Goal: Navigation & Orientation: Find specific page/section

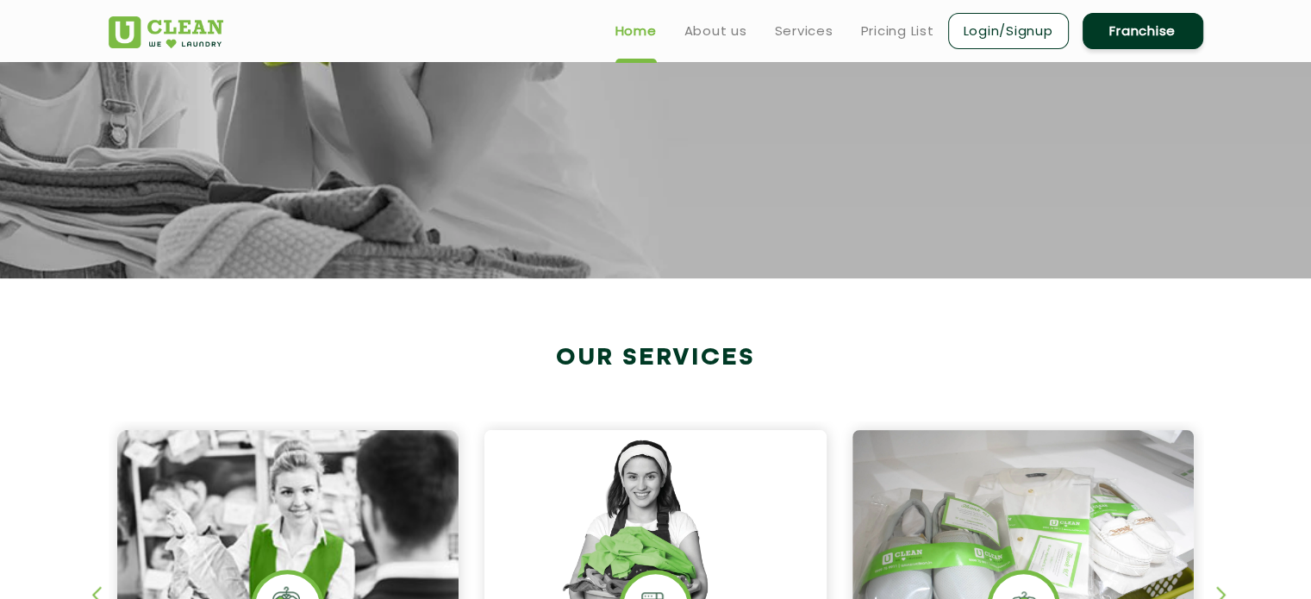
scroll to position [367, 0]
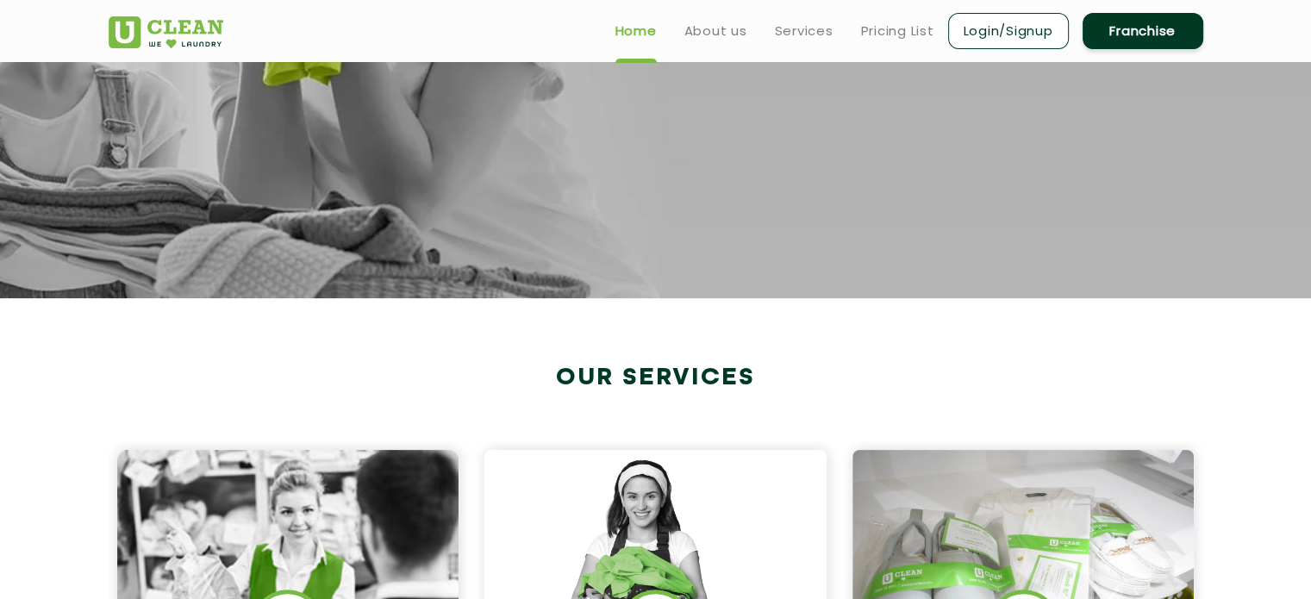
click at [420, 364] on h2 "Our Services" at bounding box center [656, 378] width 1095 height 28
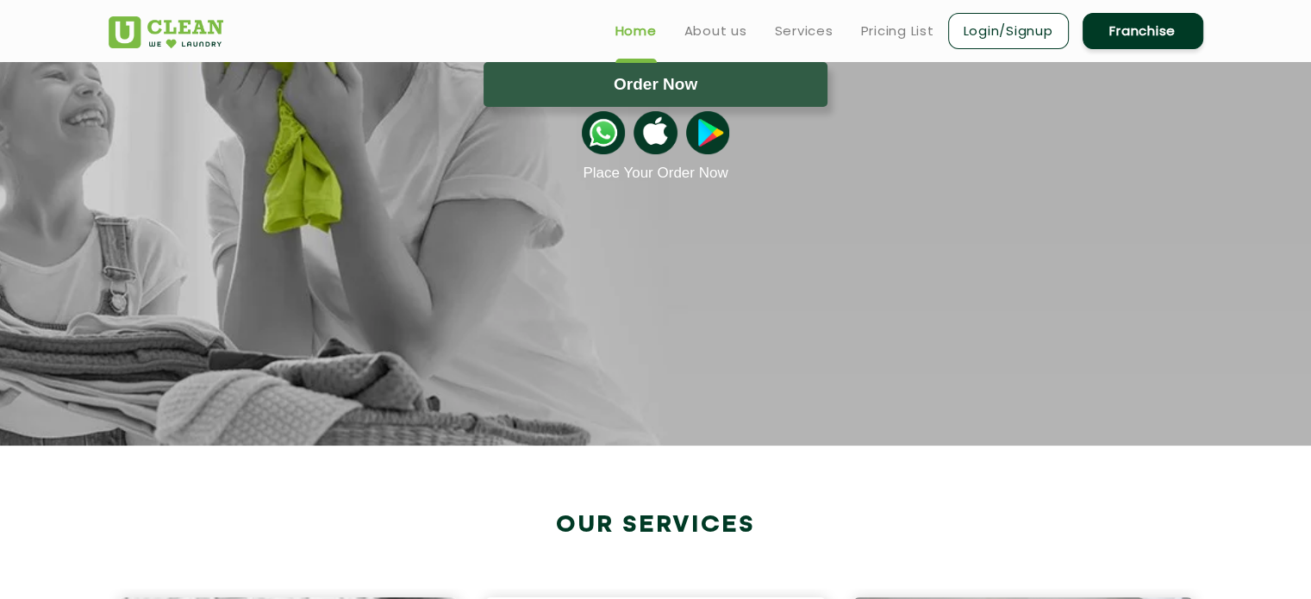
scroll to position [0, 0]
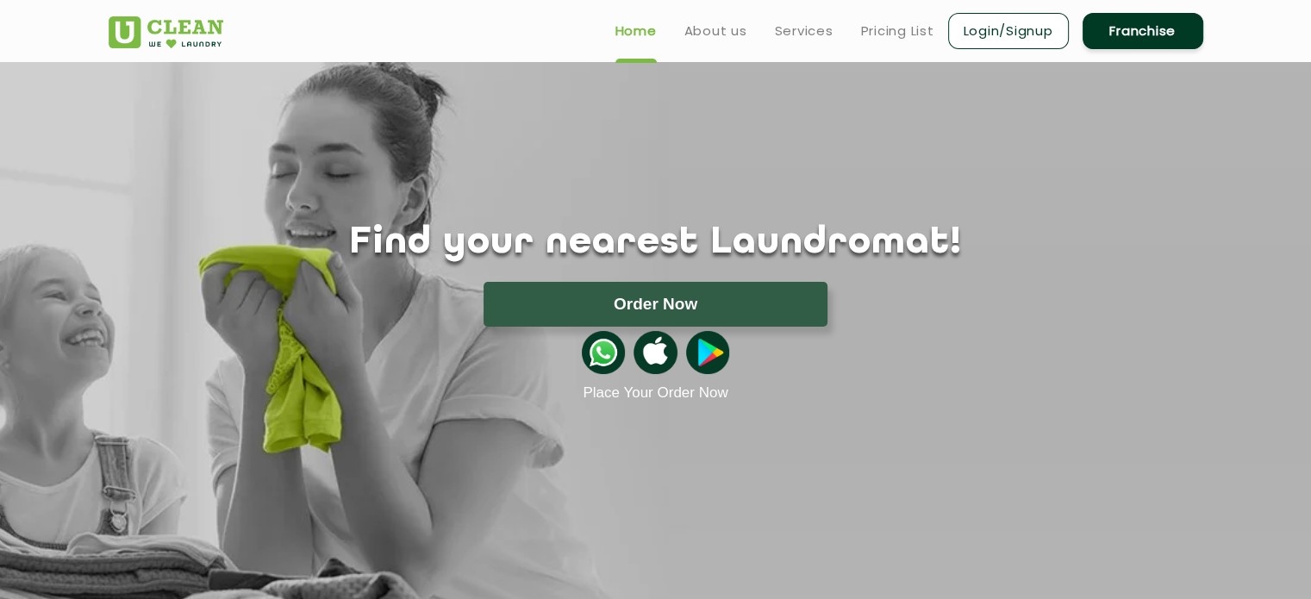
click at [1252, 28] on header "Home About us Services Pricing List Login/Signup Franchise" at bounding box center [655, 31] width 1311 height 62
click at [915, 23] on link "Pricing List" at bounding box center [897, 31] width 73 height 21
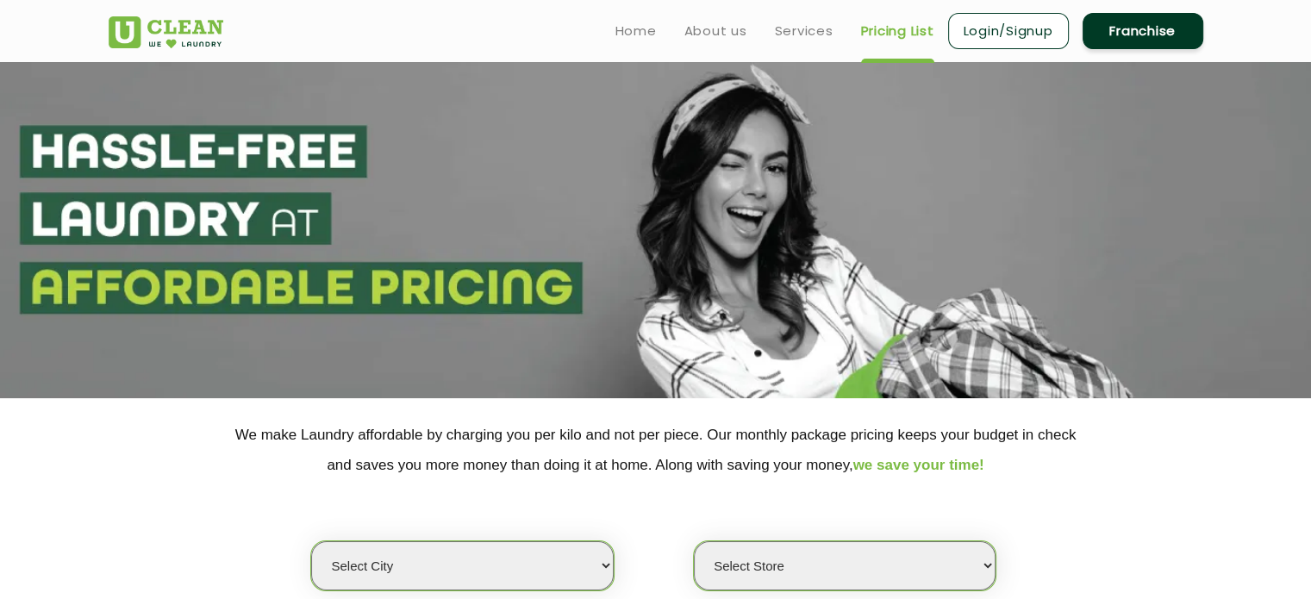
select select "0"
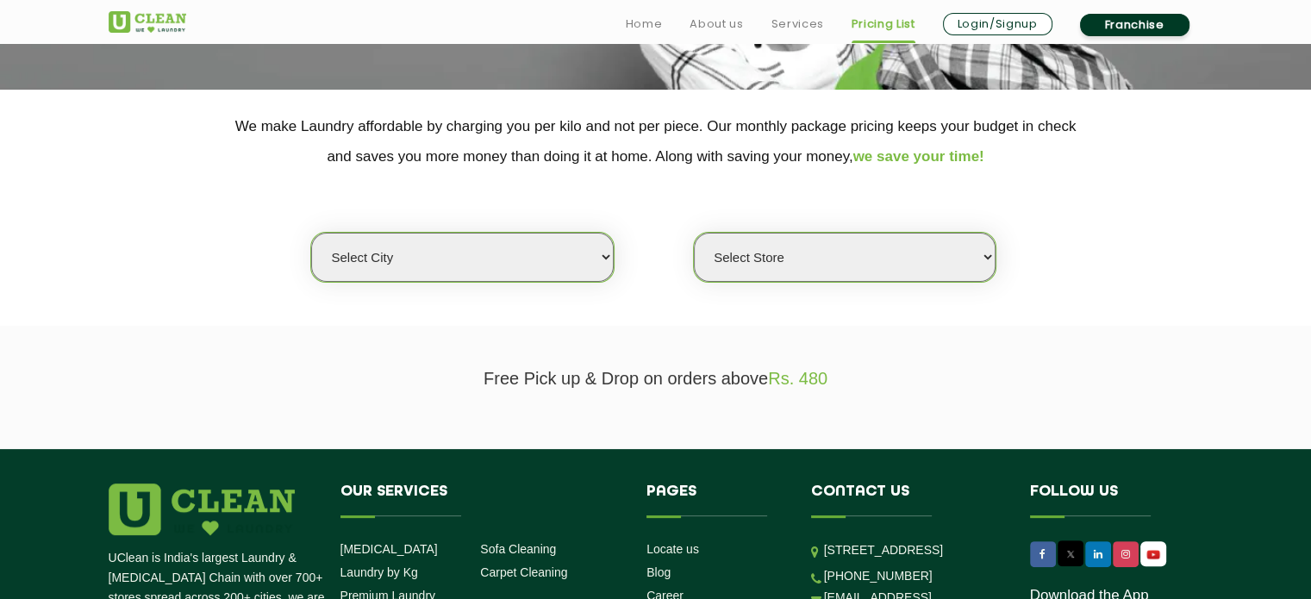
scroll to position [313, 0]
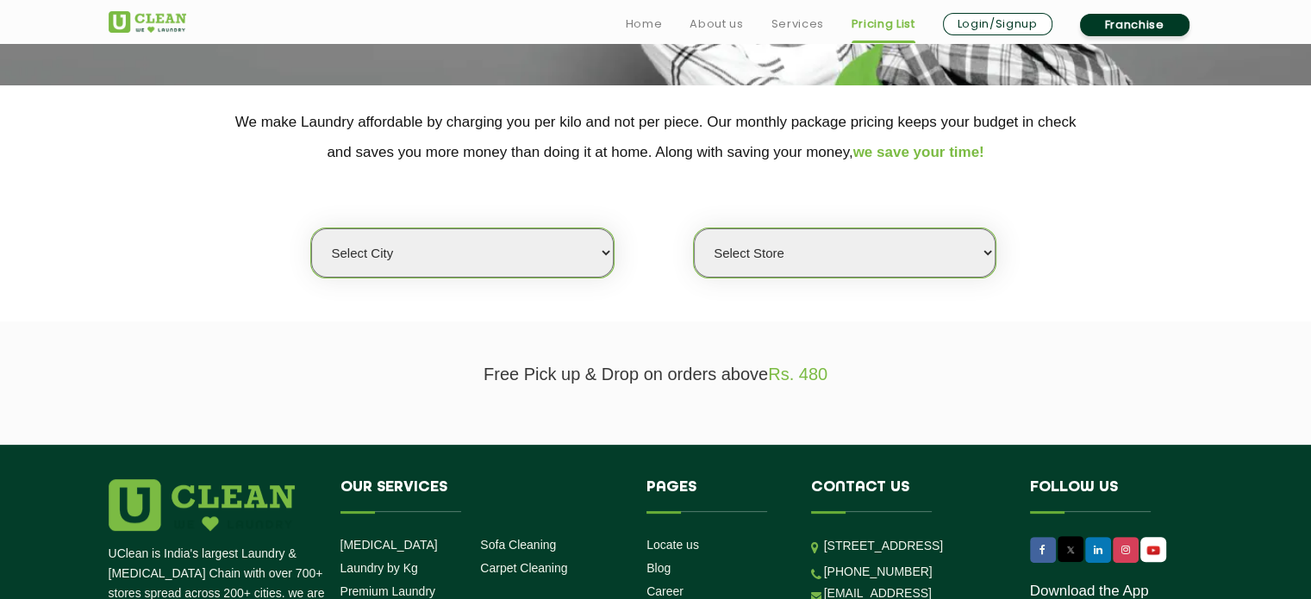
click at [601, 248] on select "Select city [GEOGRAPHIC_DATA] [GEOGRAPHIC_DATA] [GEOGRAPHIC_DATA] [GEOGRAPHIC_D…" at bounding box center [462, 252] width 302 height 49
click at [869, 251] on select "Select Store" at bounding box center [845, 252] width 302 height 49
click at [485, 269] on select "Select city [GEOGRAPHIC_DATA] [GEOGRAPHIC_DATA] [GEOGRAPHIC_DATA] [GEOGRAPHIC_D…" at bounding box center [462, 252] width 302 height 49
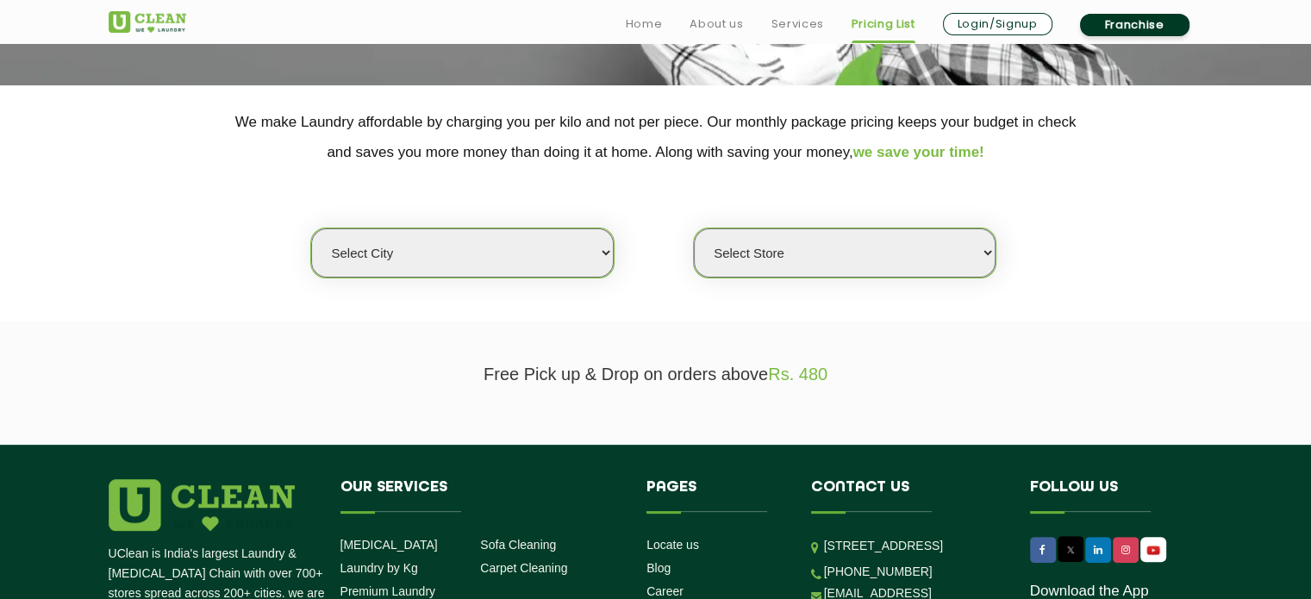
click at [785, 245] on select "Select Store" at bounding box center [845, 252] width 302 height 49
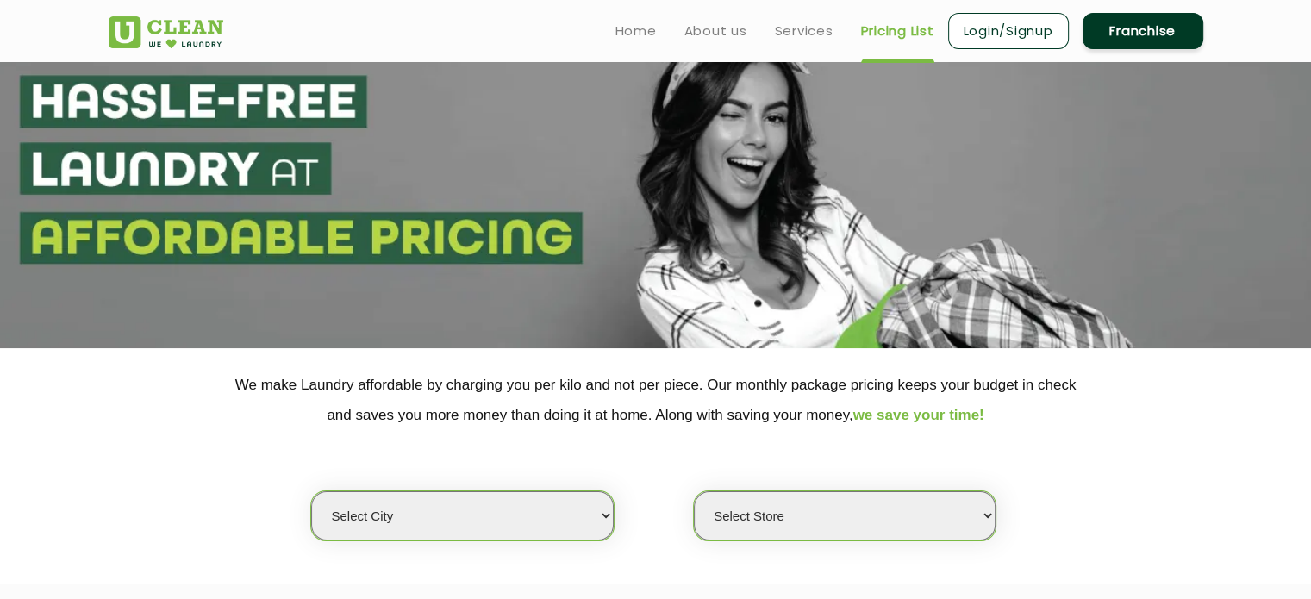
scroll to position [0, 0]
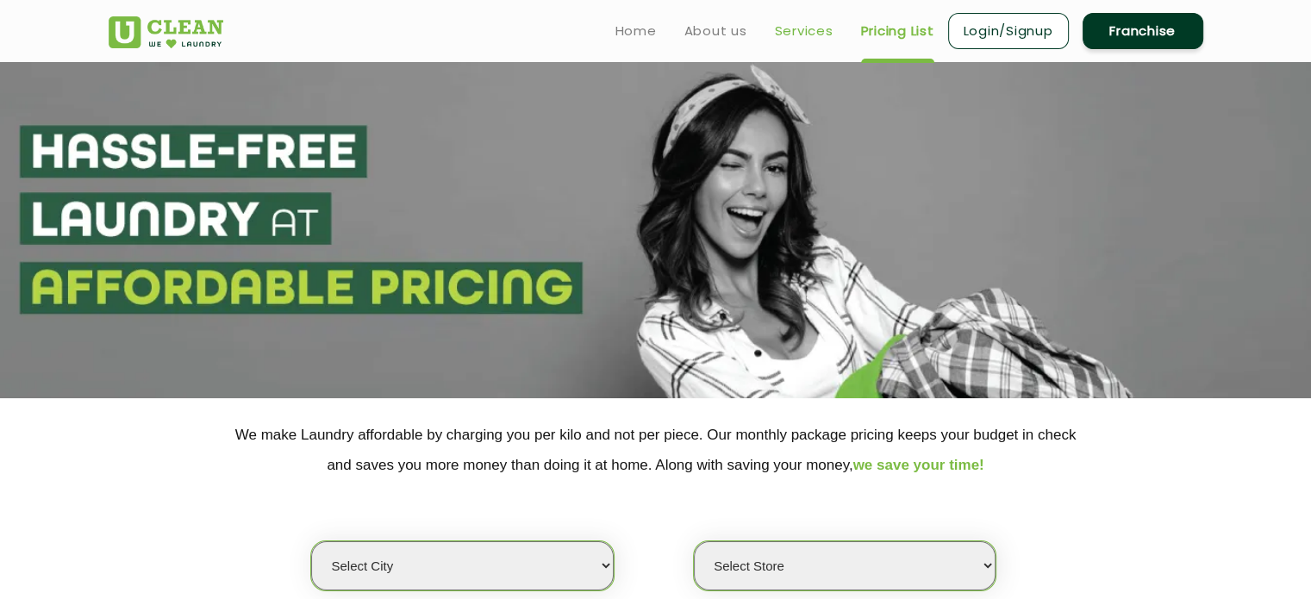
click at [809, 27] on link "Services" at bounding box center [804, 31] width 59 height 21
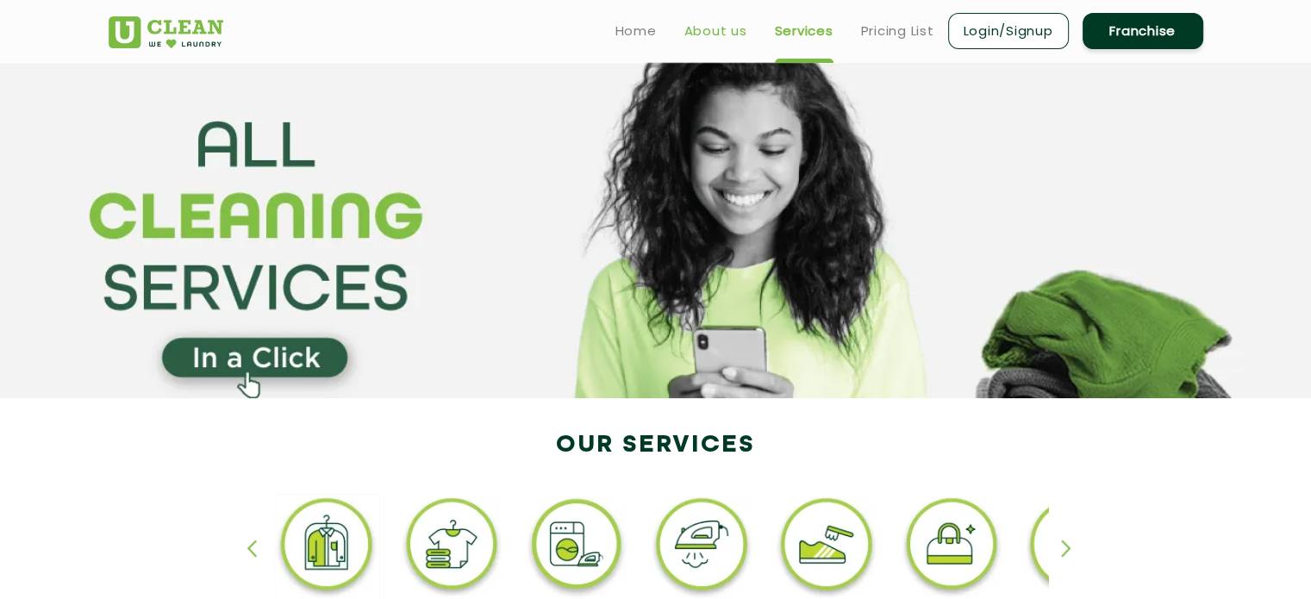
click at [727, 35] on link "About us" at bounding box center [716, 31] width 63 height 21
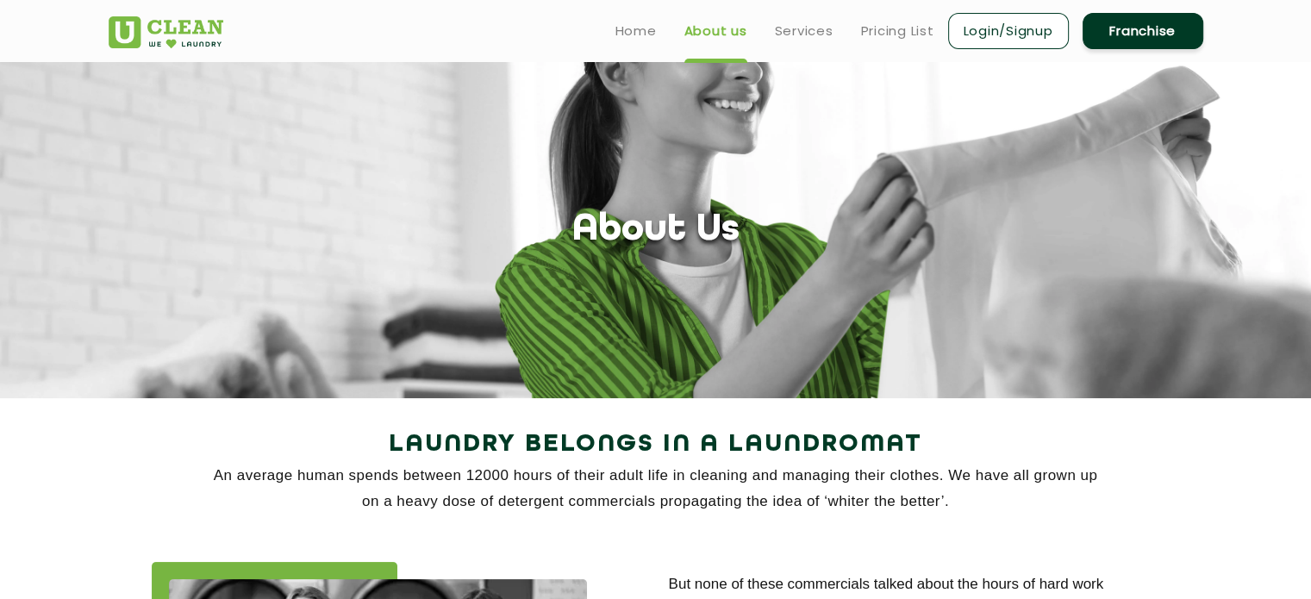
click at [643, 41] on ul "Home About us Services Pricing List Login/Signup Franchise" at bounding box center [903, 30] width 602 height 41
click at [642, 27] on link "Home" at bounding box center [636, 31] width 41 height 21
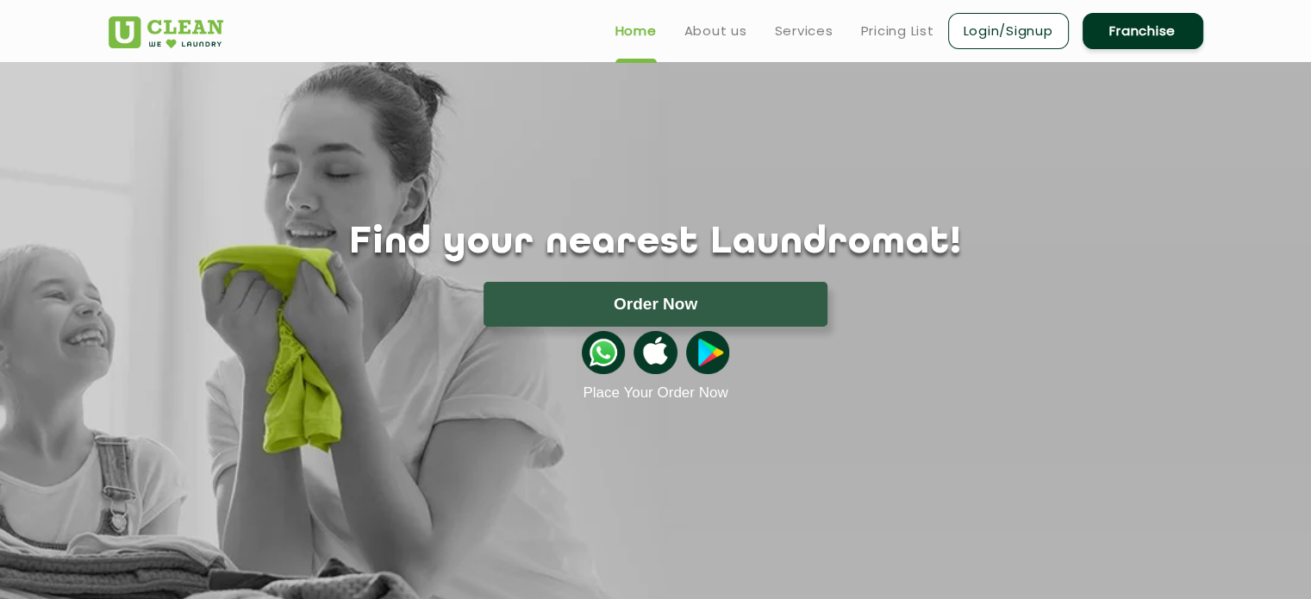
click at [1260, 32] on header "Home About us Services Pricing List Login/Signup Franchise" at bounding box center [655, 31] width 1311 height 62
drag, startPoint x: 1254, startPoint y: 44, endPoint x: 1279, endPoint y: 41, distance: 25.1
click at [1254, 44] on header "Home About us Services Pricing List Login/Signup Franchise" at bounding box center [655, 31] width 1311 height 62
click at [1265, 37] on header "Home About us Services Pricing List Login/Signup Franchise" at bounding box center [655, 31] width 1311 height 62
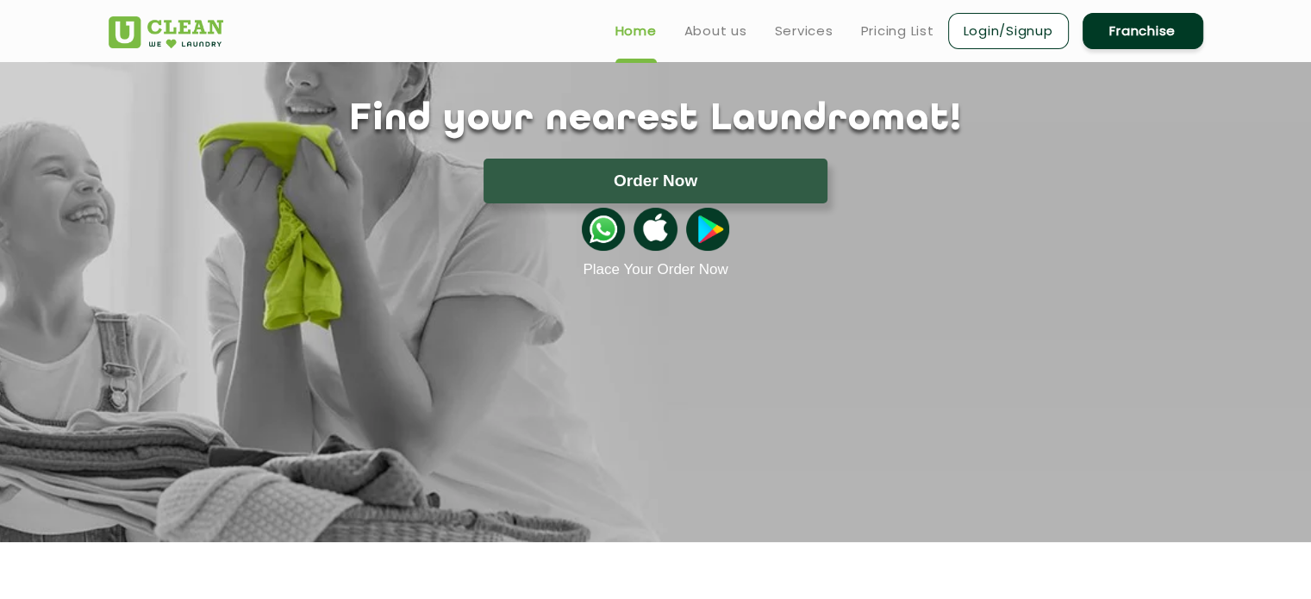
scroll to position [41, 0]
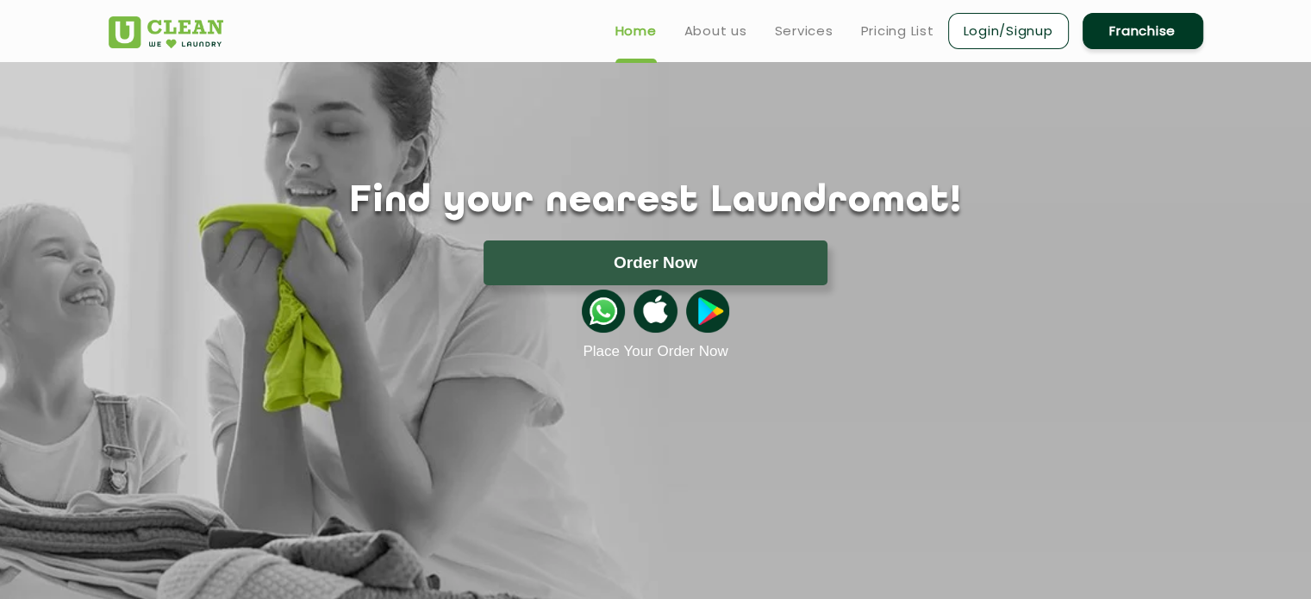
click at [1252, 33] on header "Home About us Services Pricing List Login/Signup Franchise" at bounding box center [655, 31] width 1311 height 62
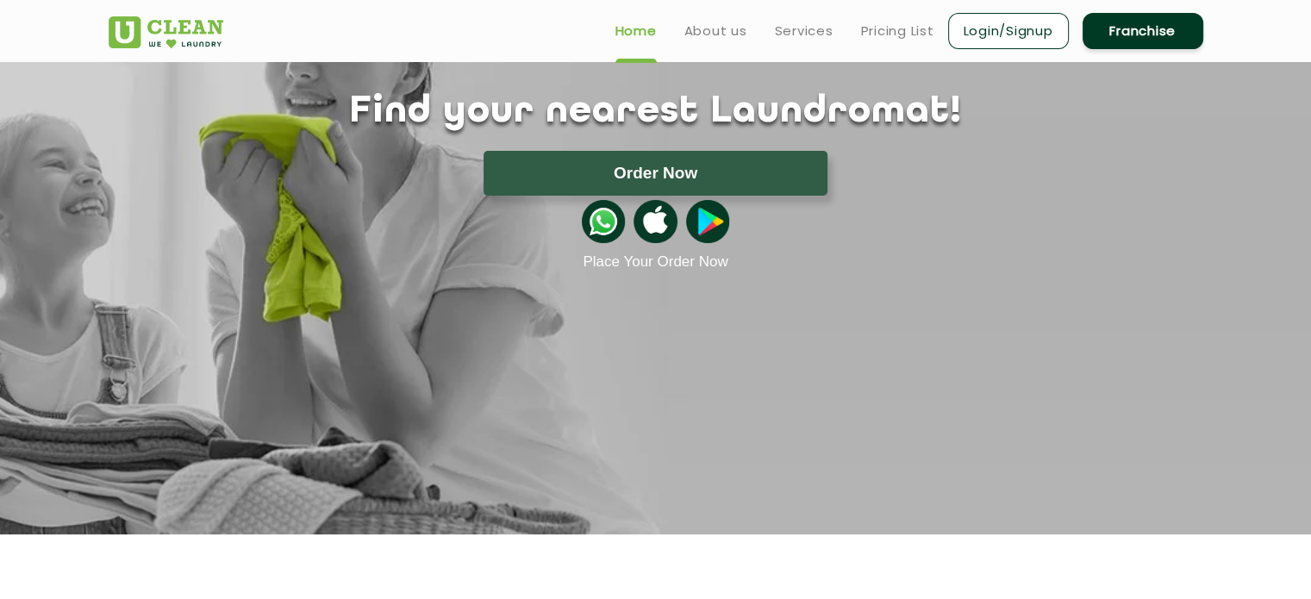
scroll to position [118, 0]
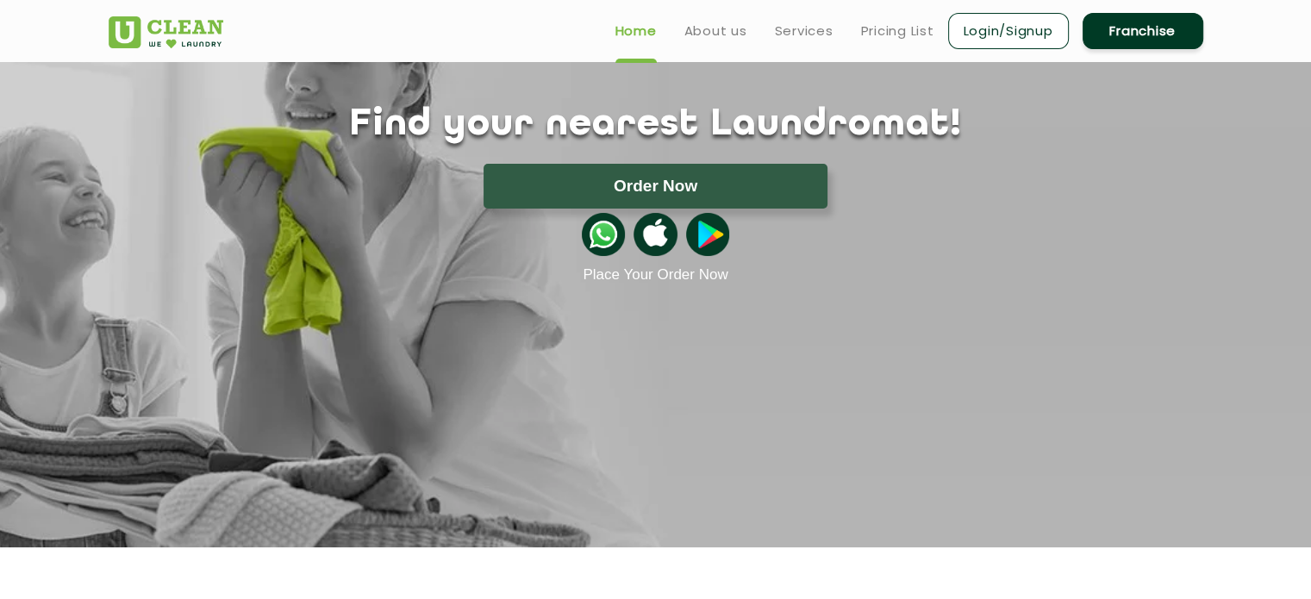
click at [1265, 34] on header "Home About us Services Pricing List Login/Signup Franchise" at bounding box center [655, 31] width 1311 height 62
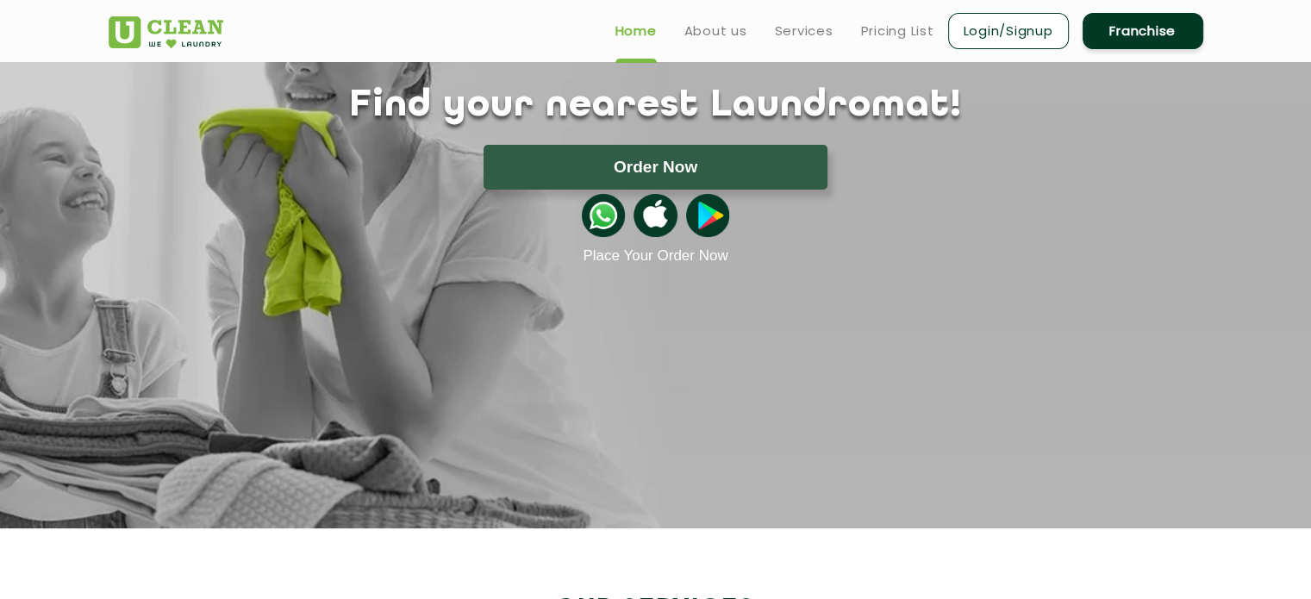
scroll to position [0, 0]
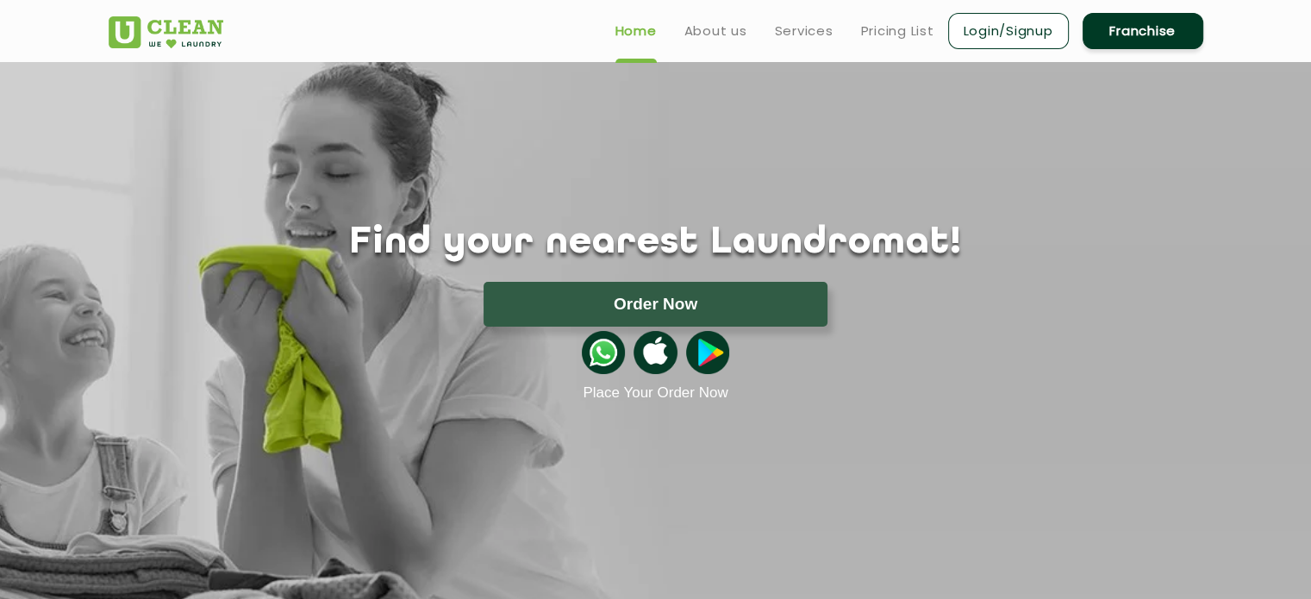
click at [1258, 28] on header "Home About us Services Pricing List Login/Signup Franchise" at bounding box center [655, 31] width 1311 height 62
click at [1284, 34] on header "Home About us Services Pricing List Login/Signup Franchise" at bounding box center [655, 31] width 1311 height 62
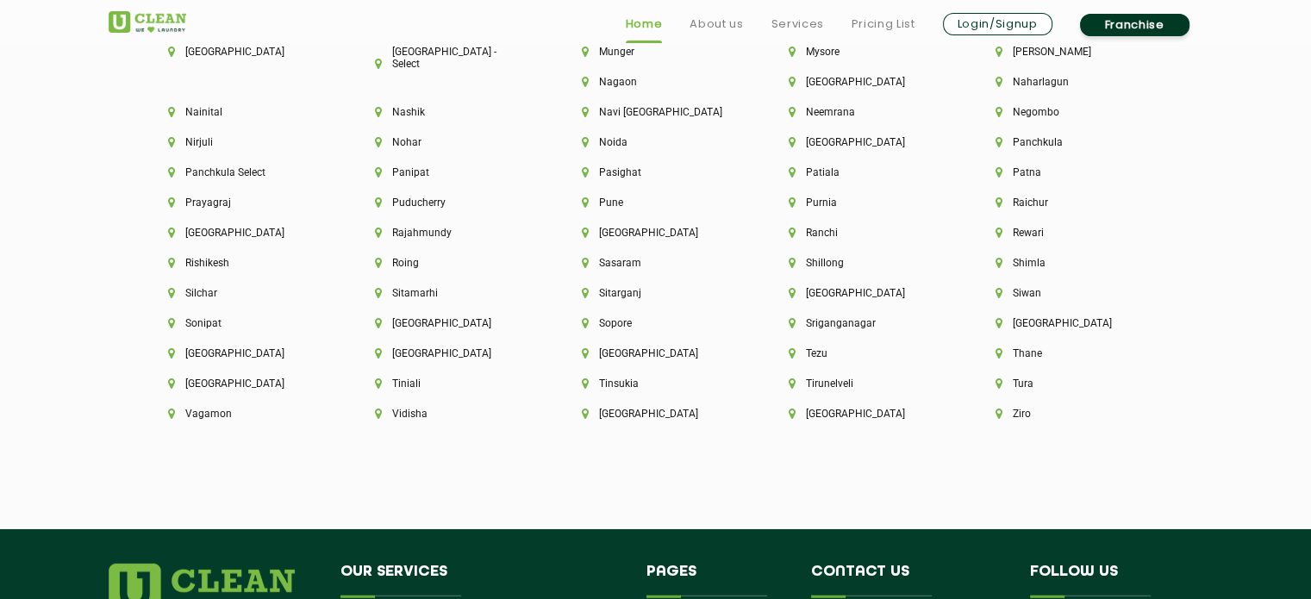
scroll to position [4518, 0]
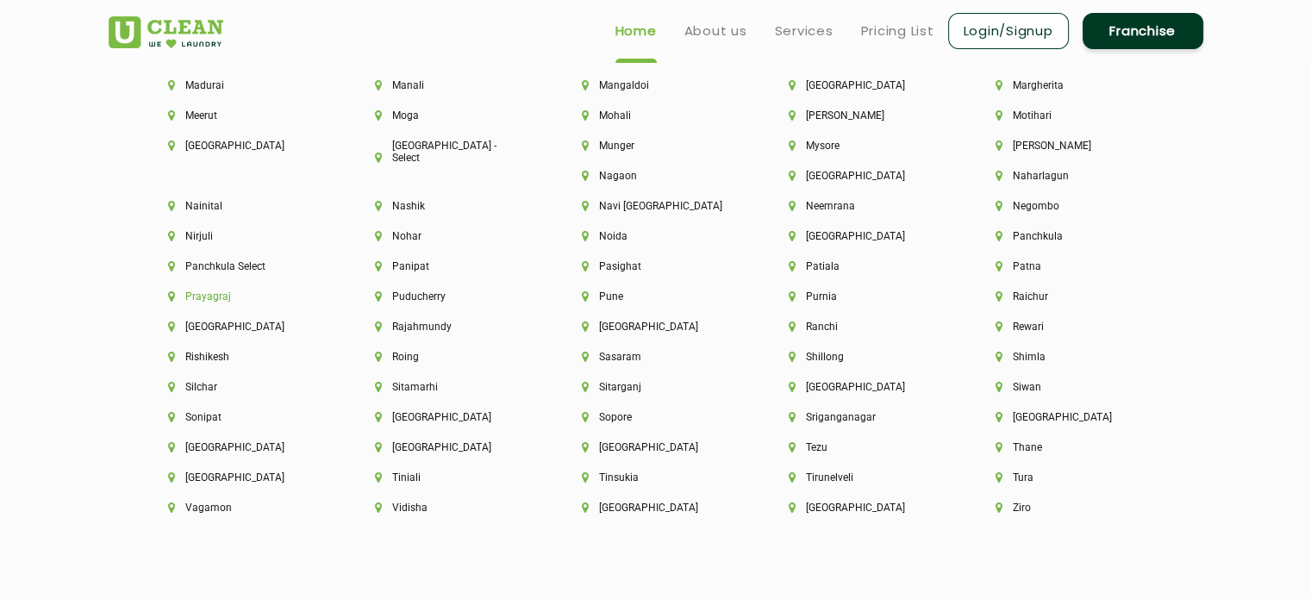
click at [316, 291] on li "Prayagraj" at bounding box center [242, 297] width 148 height 12
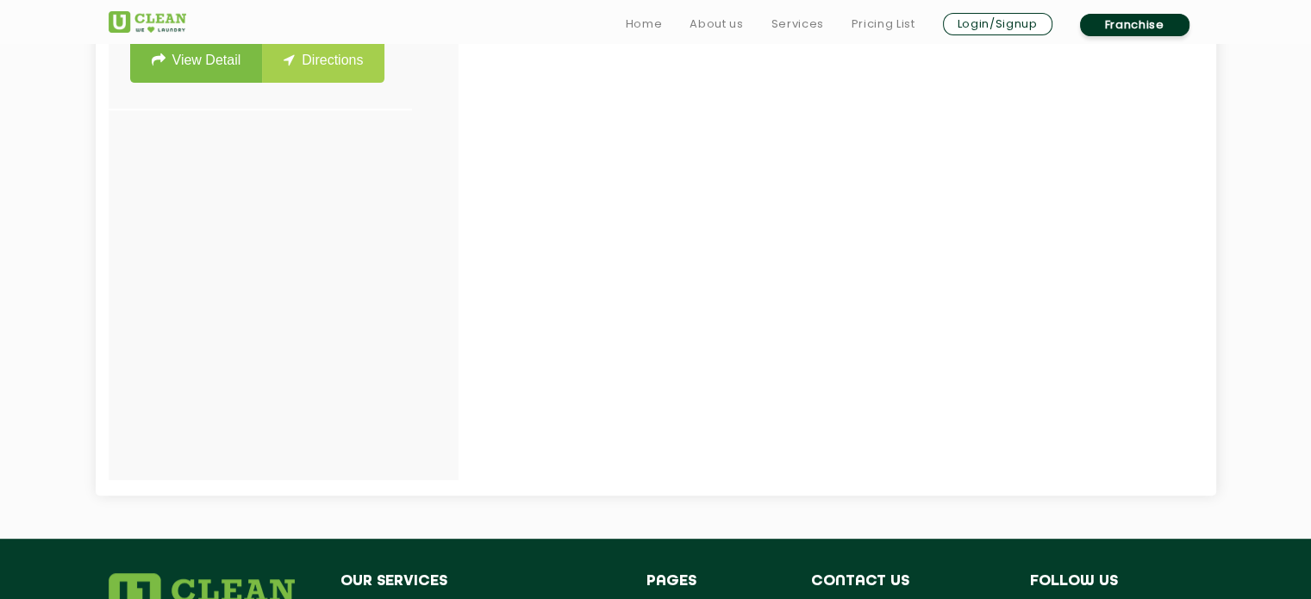
scroll to position [680, 0]
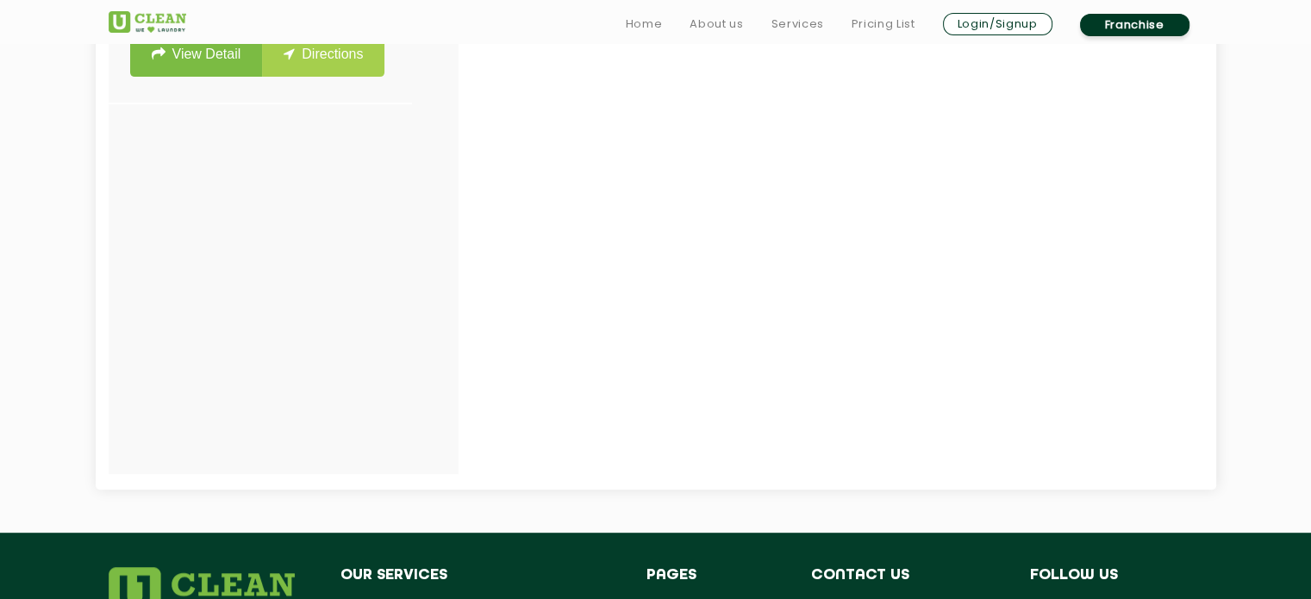
click at [1216, 256] on section "UClean Lukerganj Prayagraj UClean Lukerganj Prayagraj Shop No. 3, Skanda Apartm…" at bounding box center [655, 164] width 1311 height 737
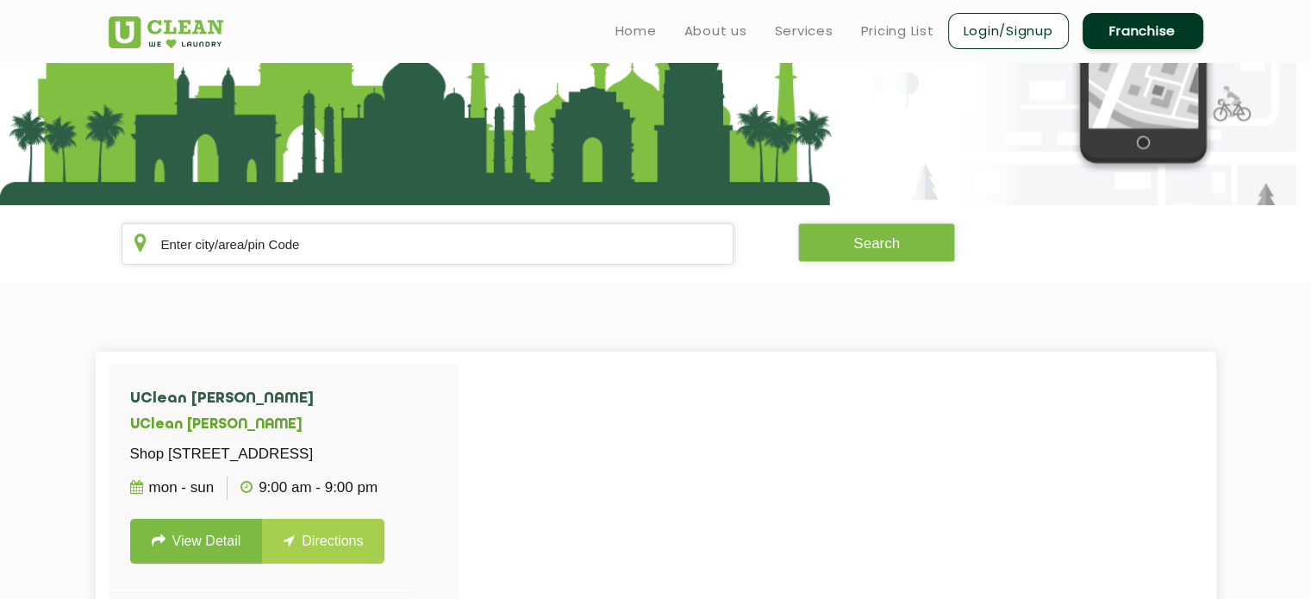
scroll to position [21, 0]
